Goal: Navigation & Orientation: Find specific page/section

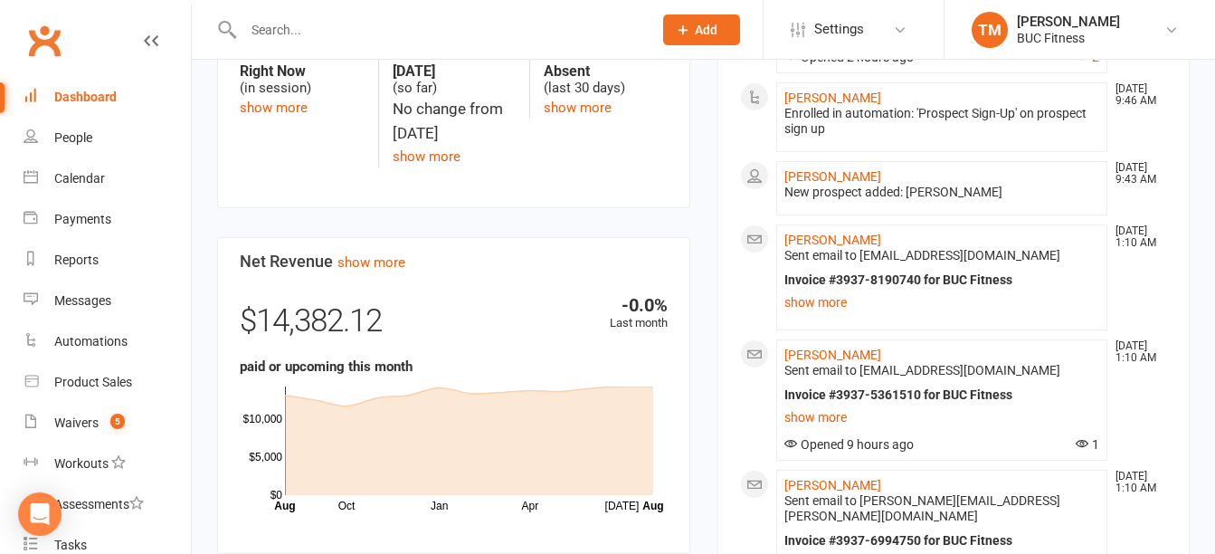
scroll to position [633, 0]
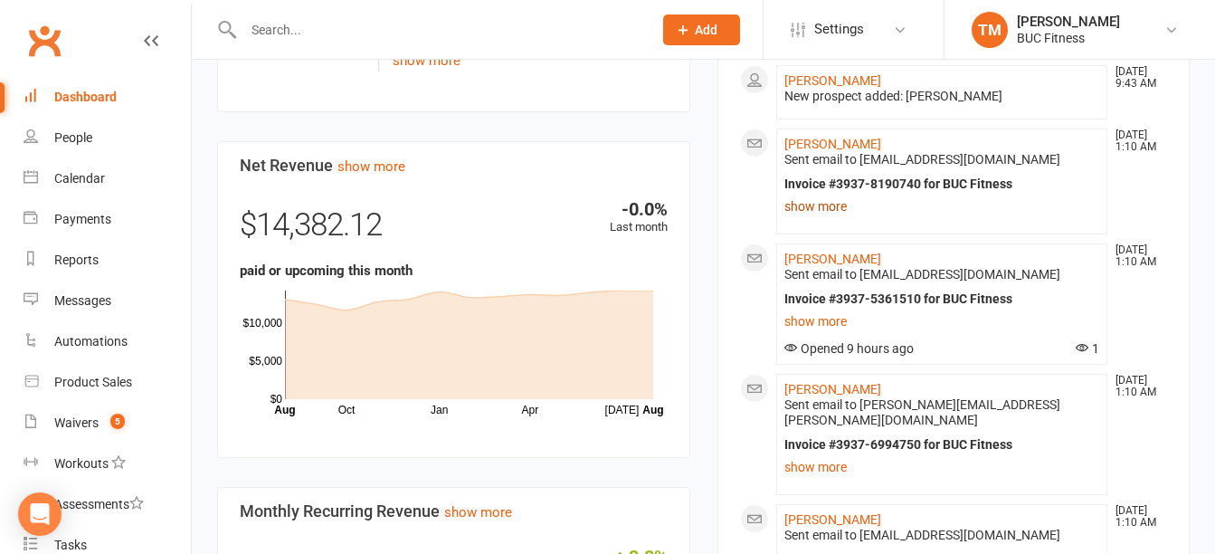
click at [846, 209] on link "show more" at bounding box center [943, 206] width 316 height 25
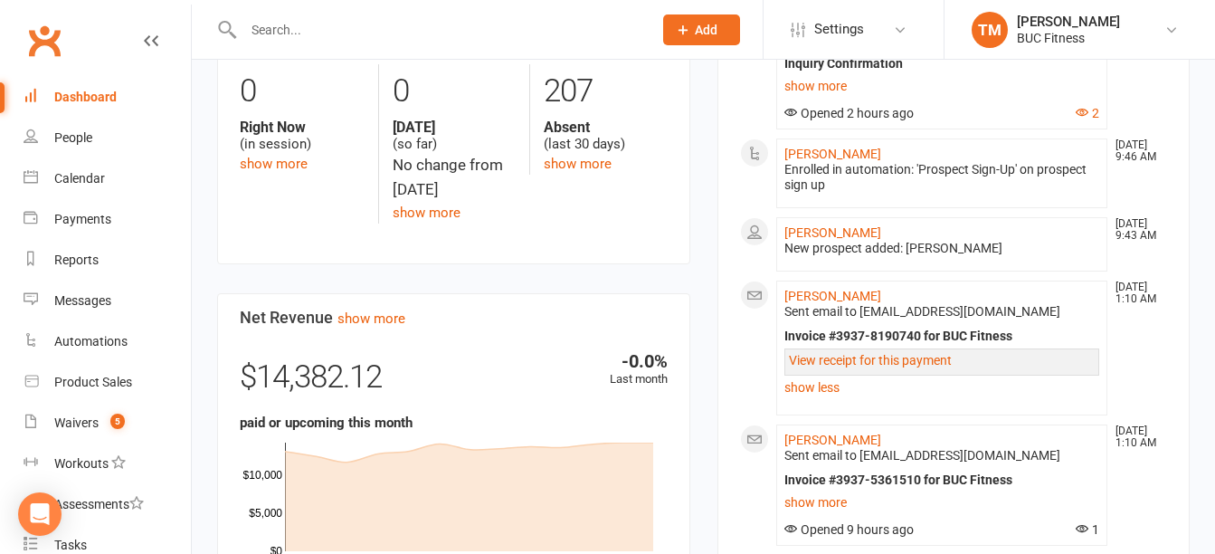
scroll to position [452, 0]
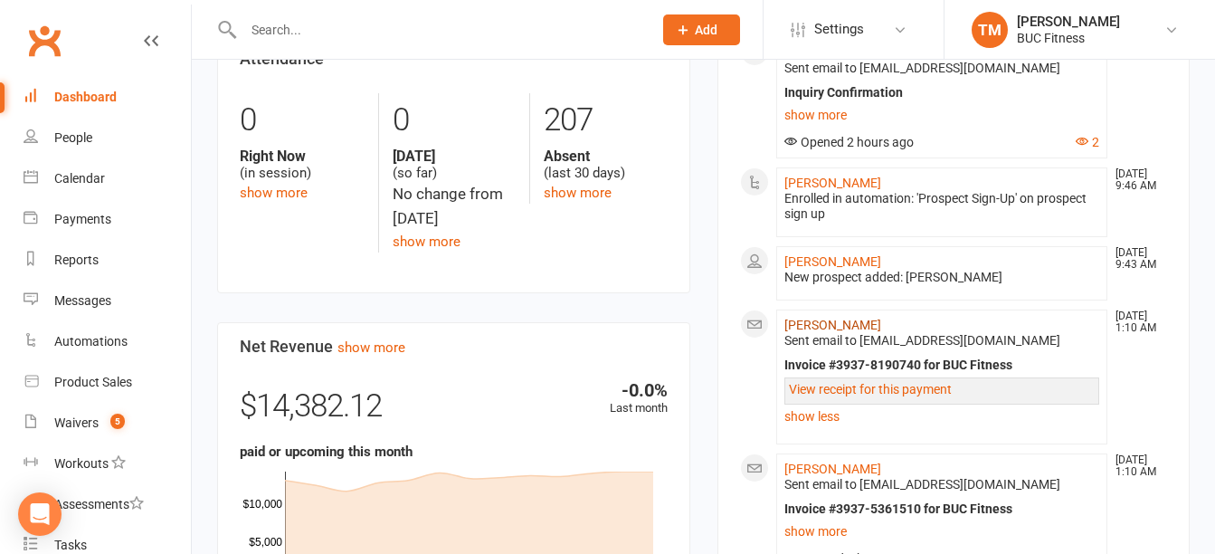
click at [847, 325] on link "[PERSON_NAME]" at bounding box center [833, 325] width 97 height 14
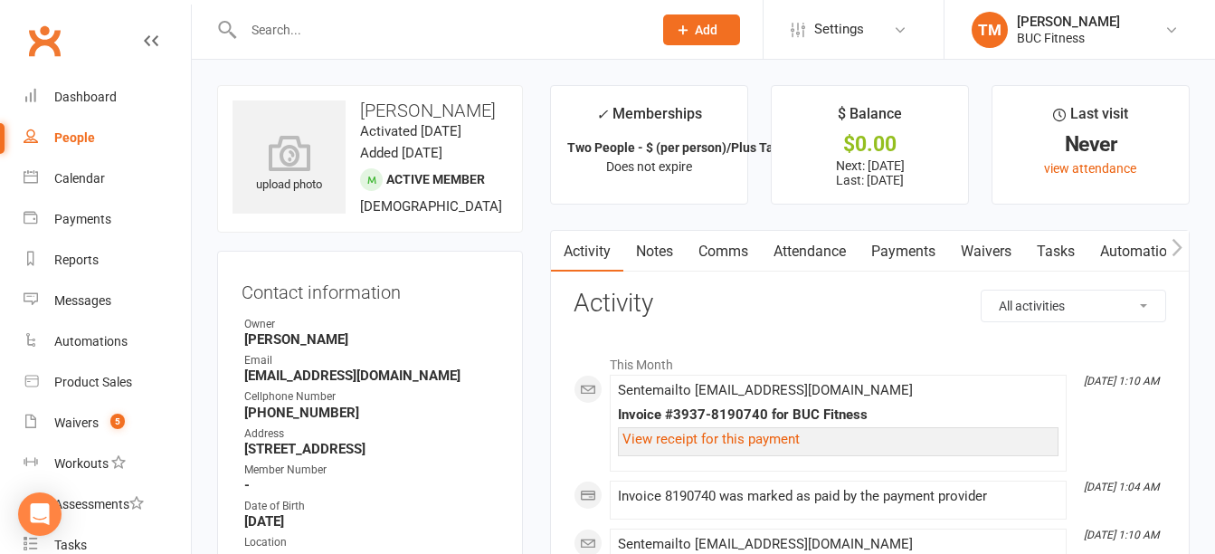
click at [910, 247] on link "Payments" at bounding box center [904, 252] width 90 height 42
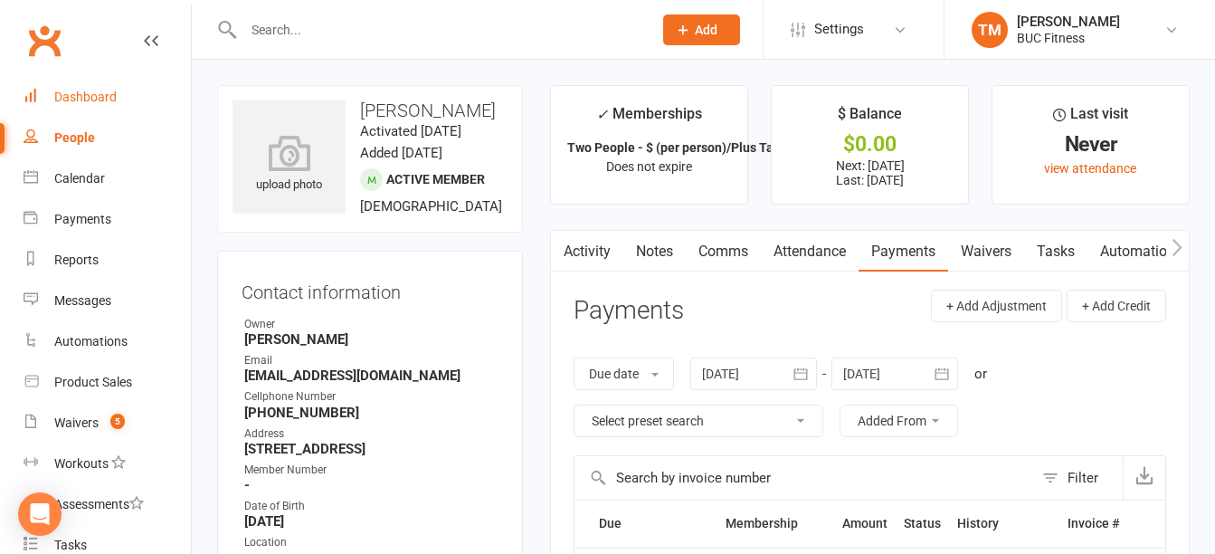
click at [75, 91] on div "Dashboard" at bounding box center [85, 97] width 62 height 14
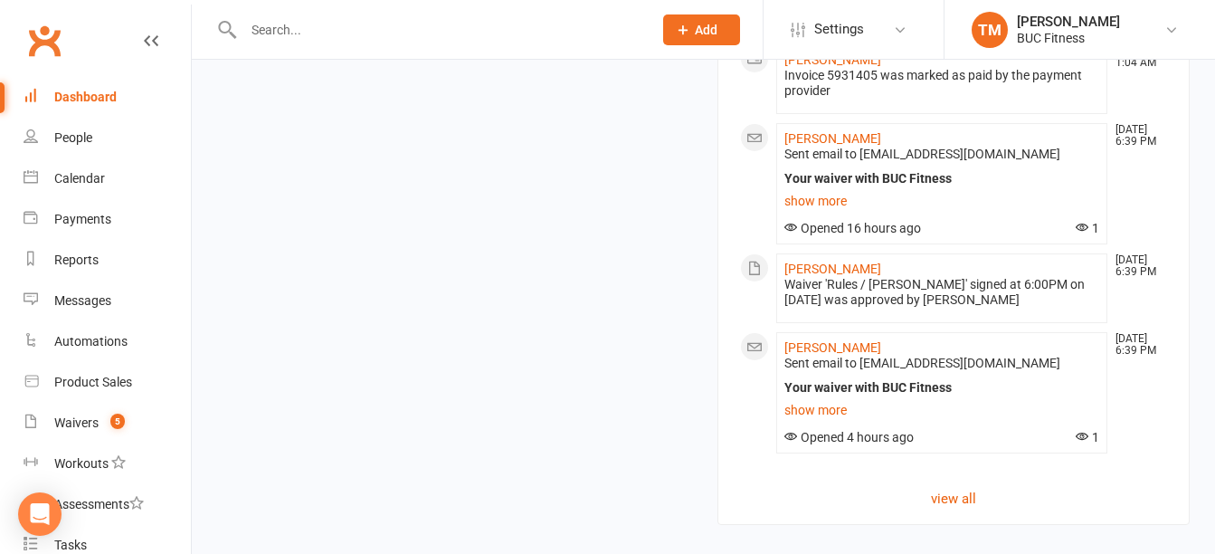
scroll to position [1876, 0]
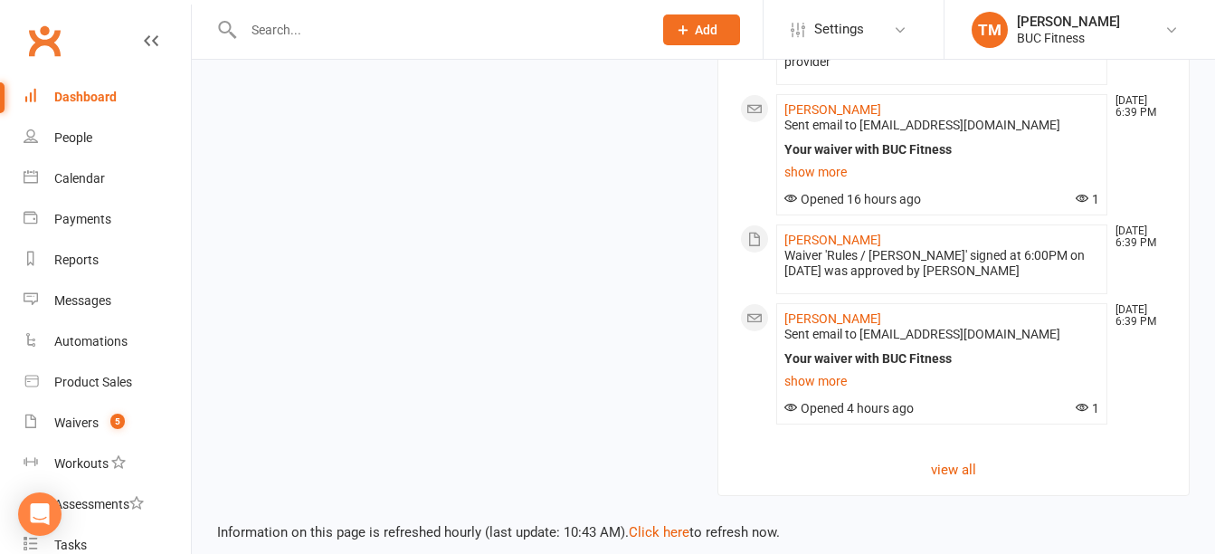
click at [97, 98] on div "Dashboard" at bounding box center [85, 97] width 62 height 14
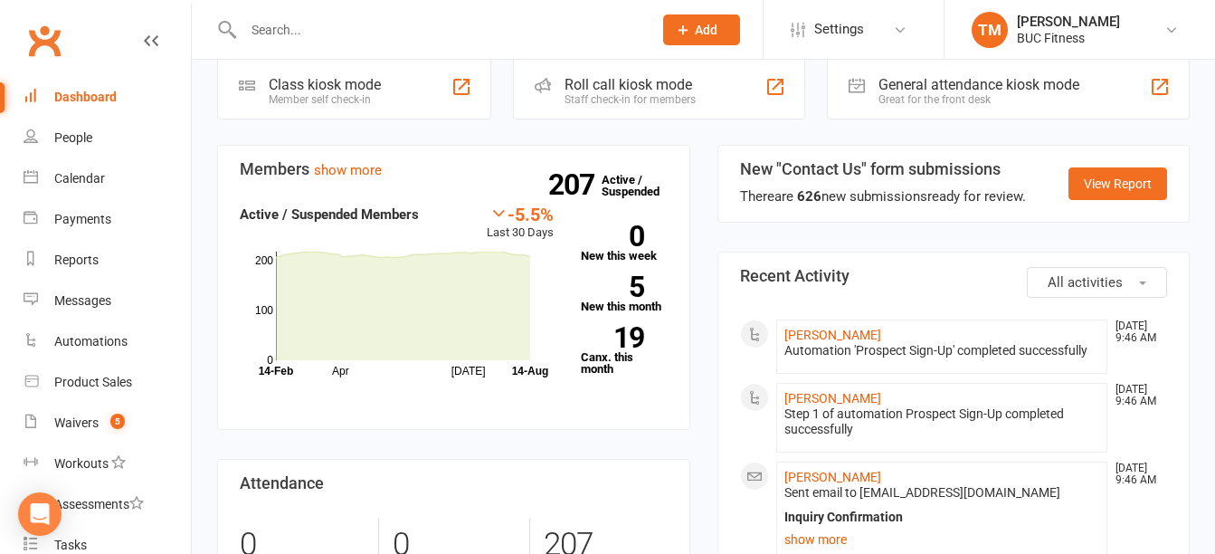
scroll to position [0, 0]
